Goal: Information Seeking & Learning: Check status

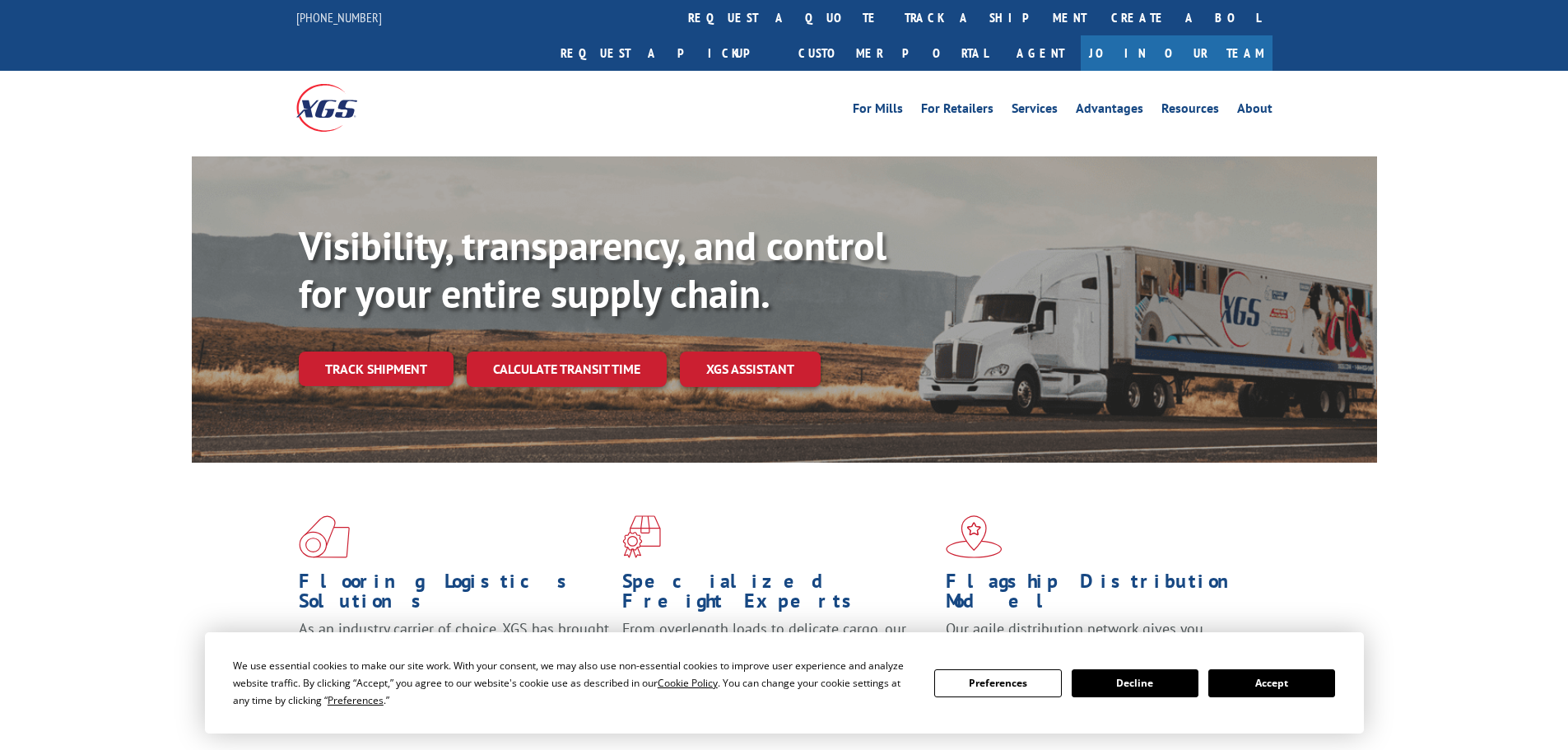
click at [892, 23] on link "track a shipment" at bounding box center [996, 18] width 207 height 36
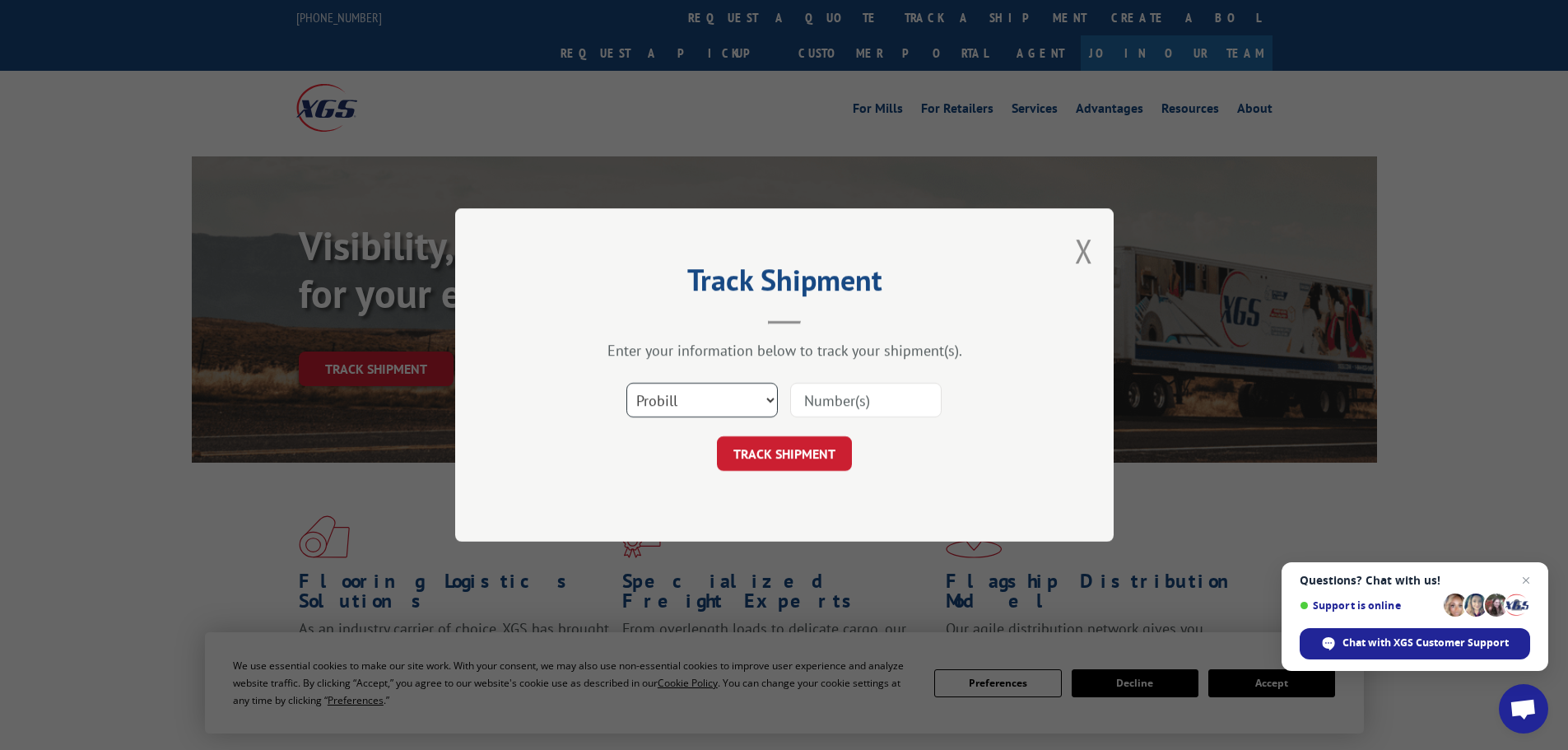
click at [641, 388] on select "Select category... Probill BOL PO" at bounding box center [702, 400] width 152 height 35
select select "po"
click at [627, 383] on select "Select category... Probill BOL PO" at bounding box center [702, 400] width 152 height 35
click at [863, 404] on input at bounding box center [865, 400] width 152 height 35
paste input "01526667"
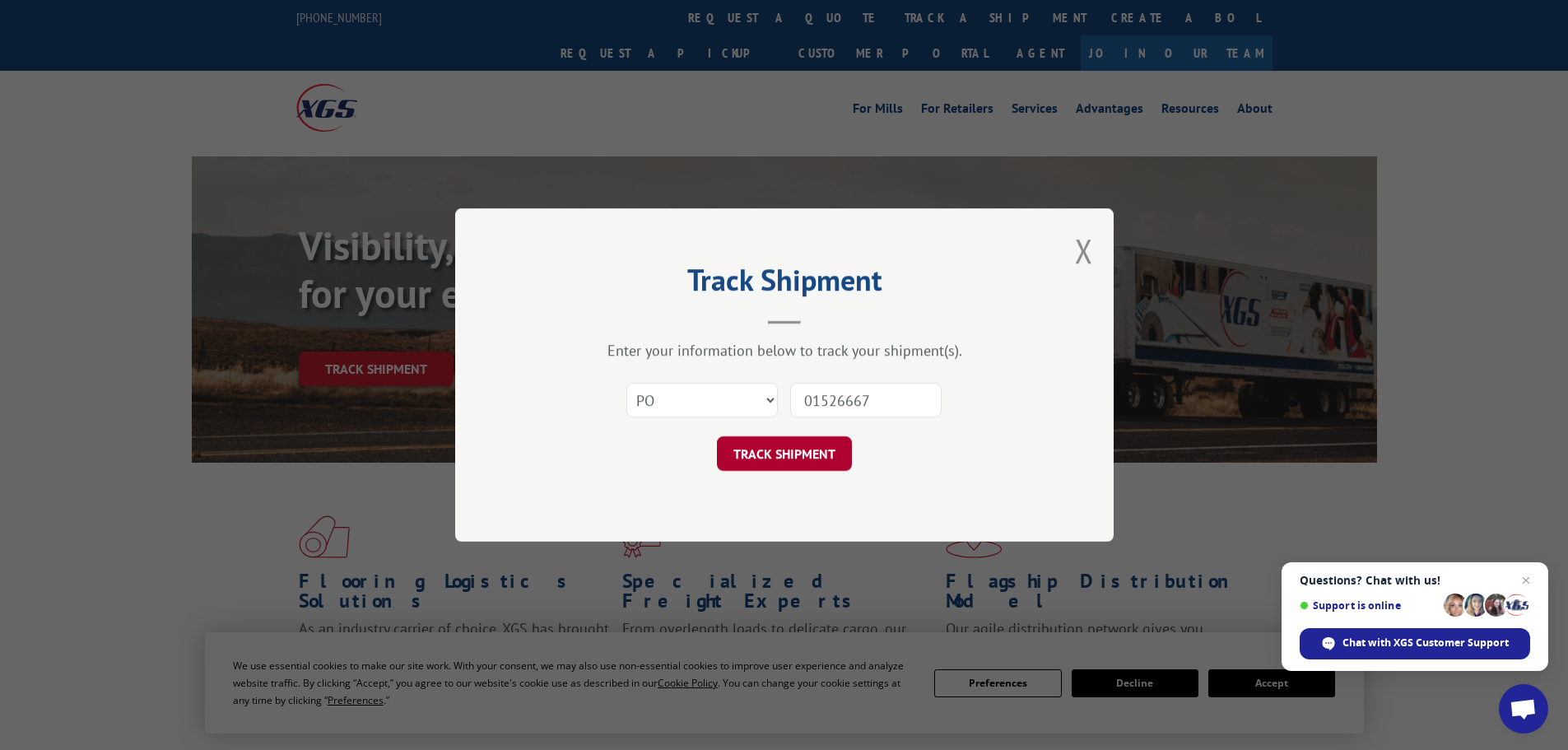
type input "01526667"
click at [786, 470] on button "TRACK SHIPMENT" at bounding box center [784, 453] width 135 height 35
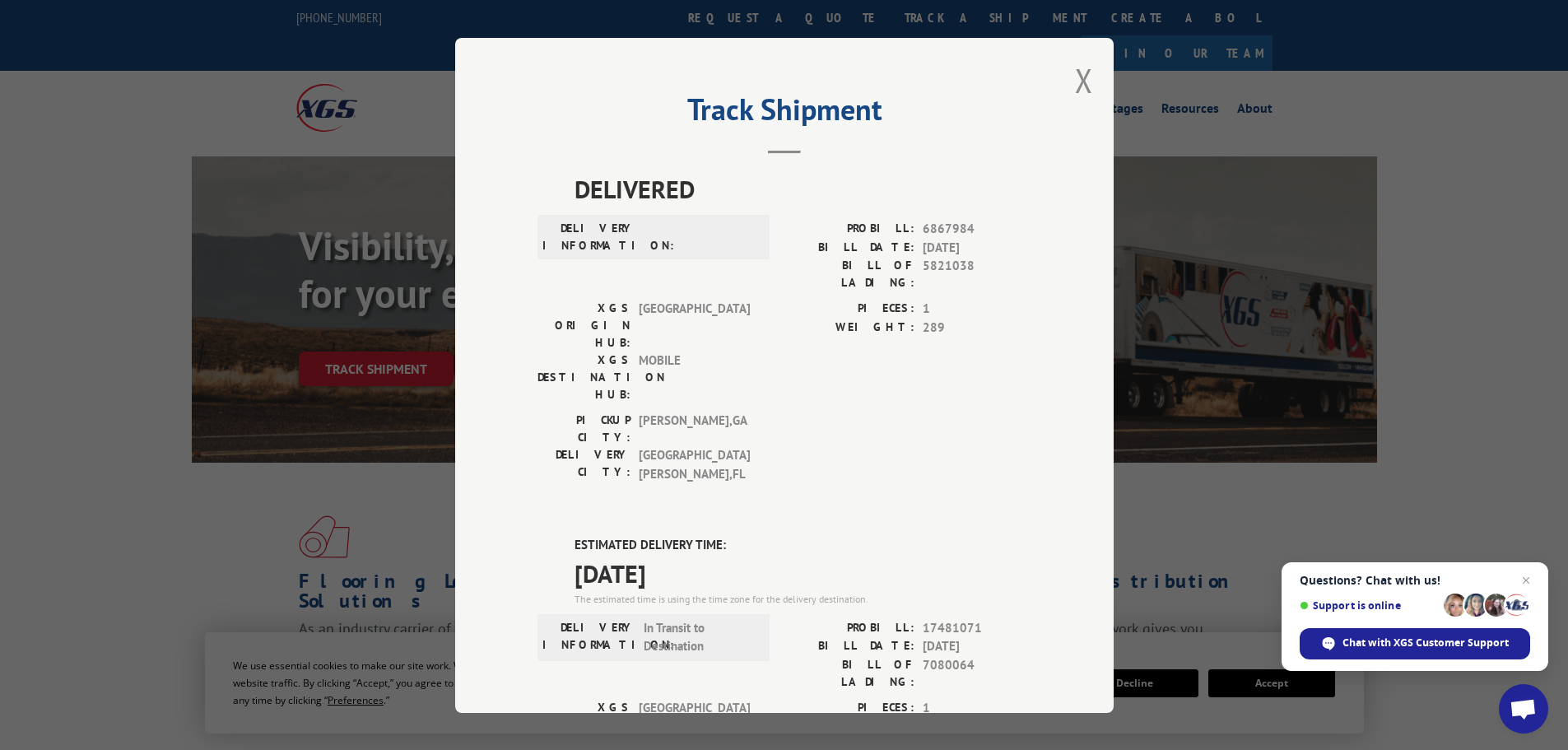
scroll to position [247, 0]
